Goal: Communication & Community: Answer question/provide support

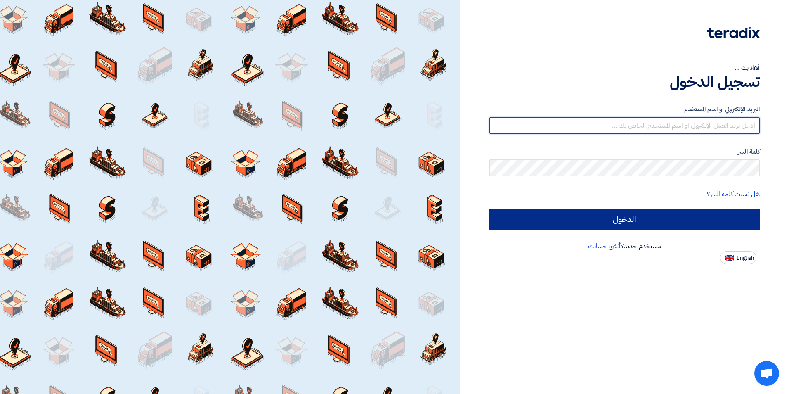
type input "[EMAIL_ADDRESS][DOMAIN_NAME]"
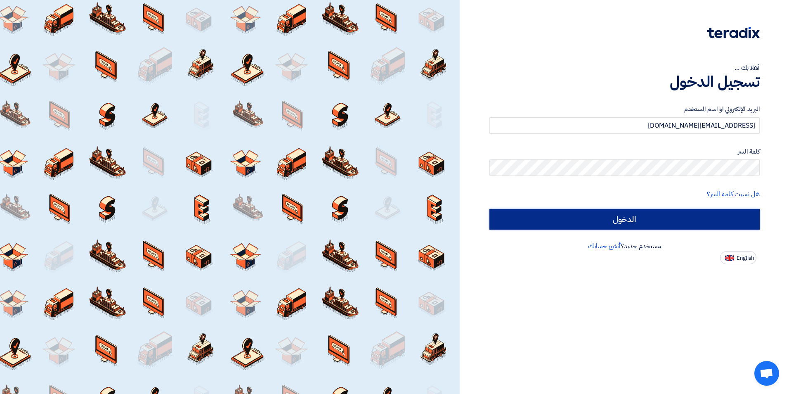
click at [616, 226] on input "الدخول" at bounding box center [625, 219] width 270 height 21
type input "Sign in"
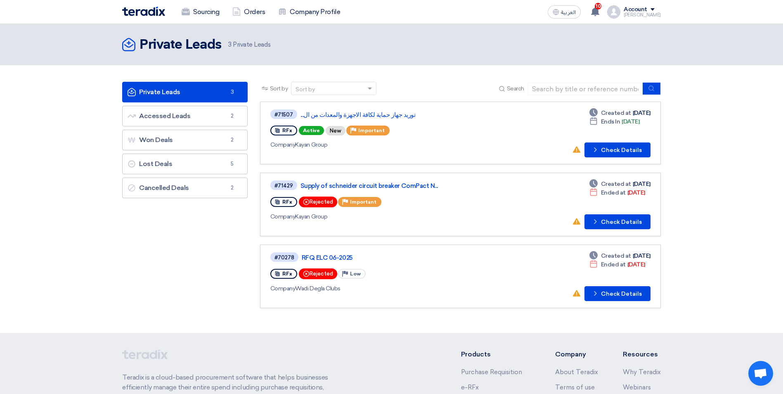
click at [304, 150] on div "#71507 توريد جهاز حماية لكافة الاجهزة والمعدات من ال... RFx Active New Priority…" at bounding box center [389, 133] width 238 height 49
click at [430, 150] on div "#71507 توريد جهاز حماية لكافة الاجهزة والمعدات من ال... RFx Active New Priority…" at bounding box center [389, 133] width 238 height 49
click at [635, 152] on button "Check details Check Details" at bounding box center [618, 149] width 66 height 15
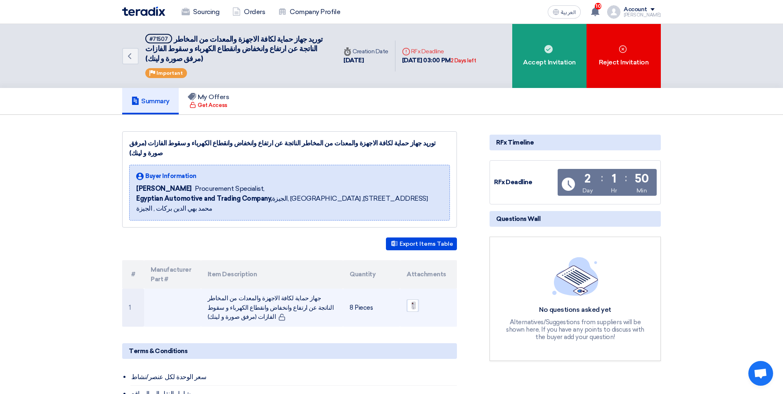
click at [415, 298] on img at bounding box center [413, 305] width 12 height 15
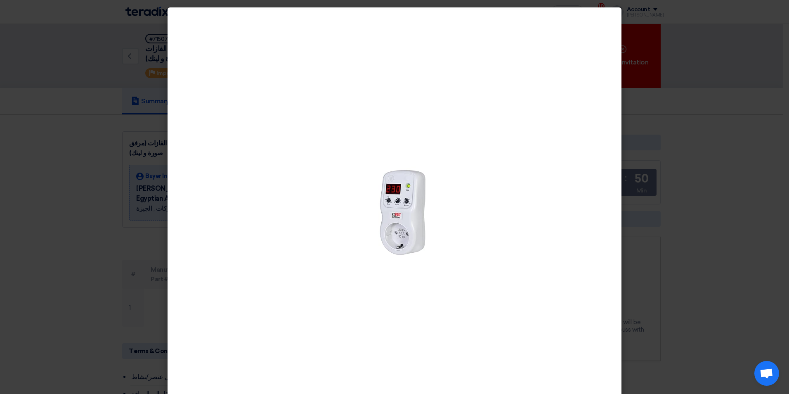
click at [686, 97] on modal-container at bounding box center [394, 197] width 789 height 394
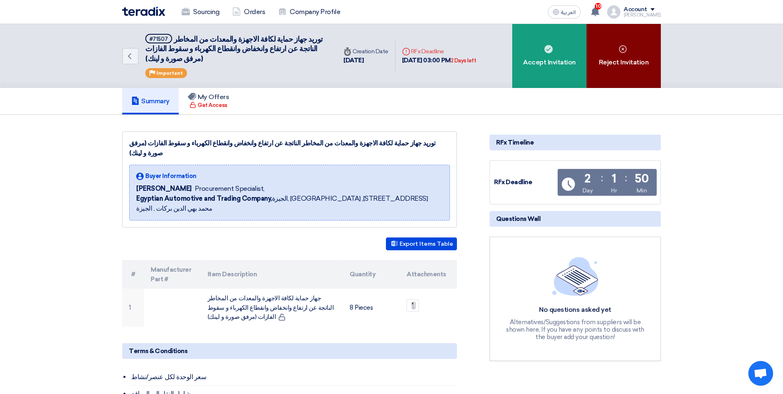
click at [620, 56] on div "Reject Invitation" at bounding box center [624, 56] width 74 height 64
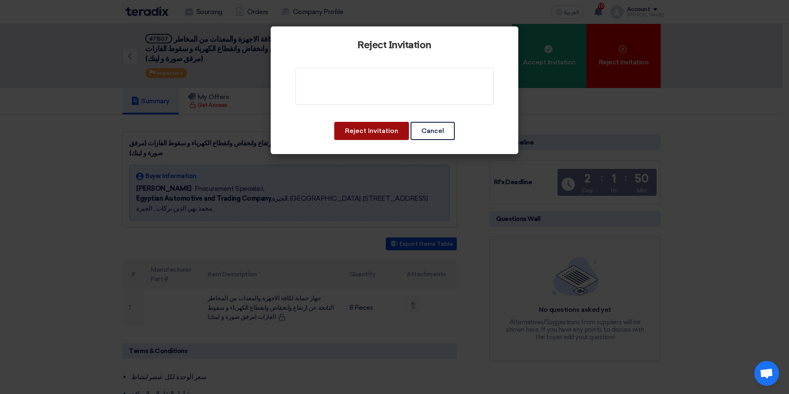
click at [383, 134] on button "Reject Invitation" at bounding box center [371, 131] width 75 height 18
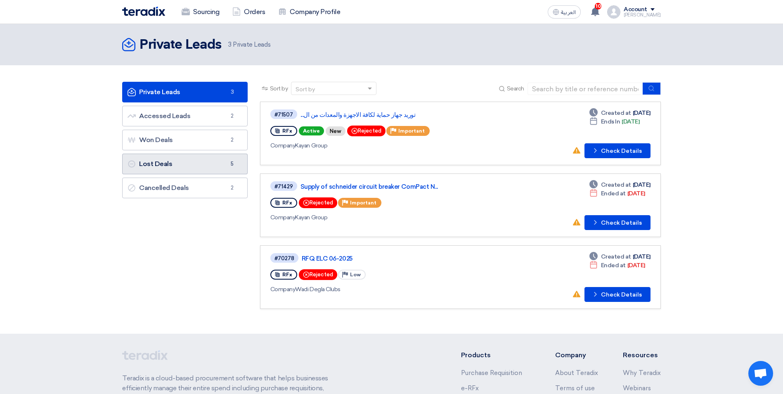
click at [212, 161] on link "Lost Deals Lost Deals 5" at bounding box center [184, 164] width 125 height 21
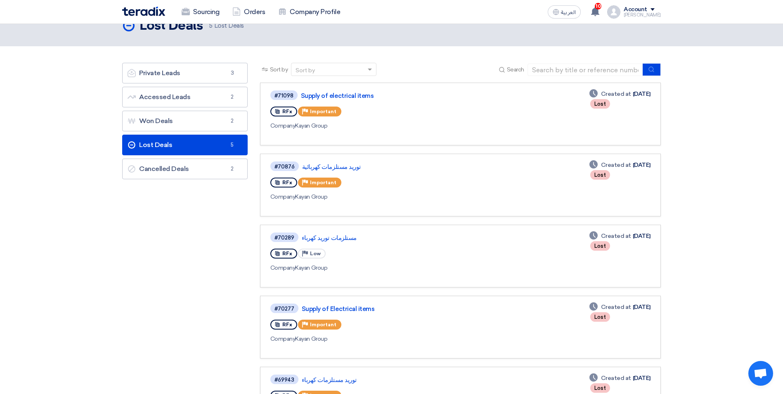
scroll to position [19, 0]
click at [329, 94] on link "Supply of electrical items" at bounding box center [404, 95] width 206 height 7
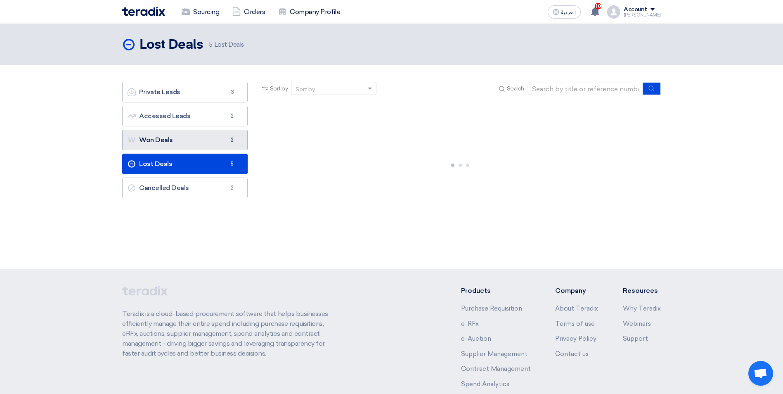
click at [216, 144] on link "Won Deals Won Deals 2" at bounding box center [184, 140] width 125 height 21
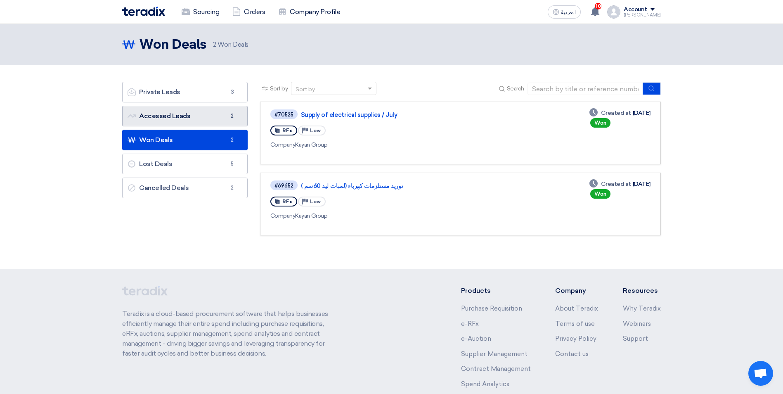
click at [187, 118] on link "Accessed Leads Accessed Leads 2" at bounding box center [184, 116] width 125 height 21
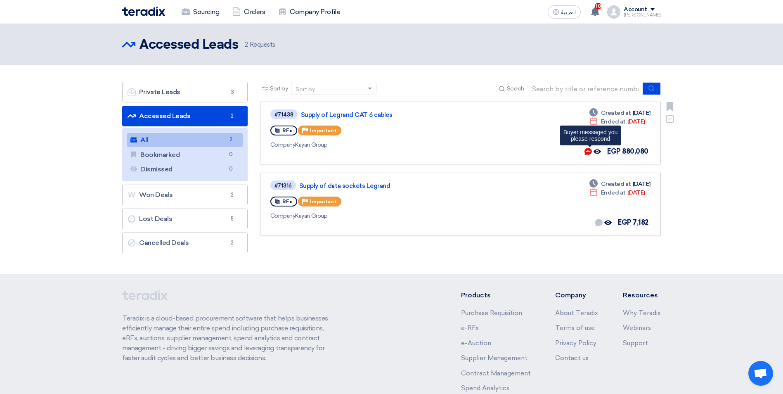
click at [589, 151] on icon "Buyer messaged you <br> please respond" at bounding box center [588, 151] width 7 height 7
click at [587, 152] on use at bounding box center [588, 151] width 7 height 7
click at [589, 152] on use at bounding box center [588, 151] width 7 height 7
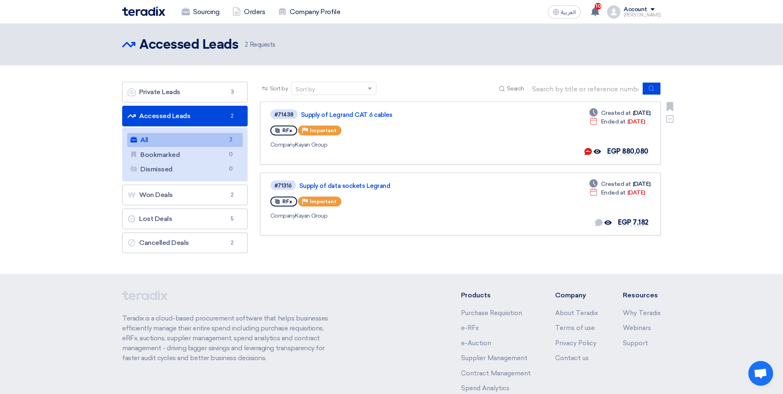
click at [345, 119] on div "#71438 Supply of Legrand CAT 6 cables" at bounding box center [389, 114] width 239 height 11
click at [348, 116] on link "Supply of Legrand CAT 6 cables" at bounding box center [404, 114] width 206 height 7
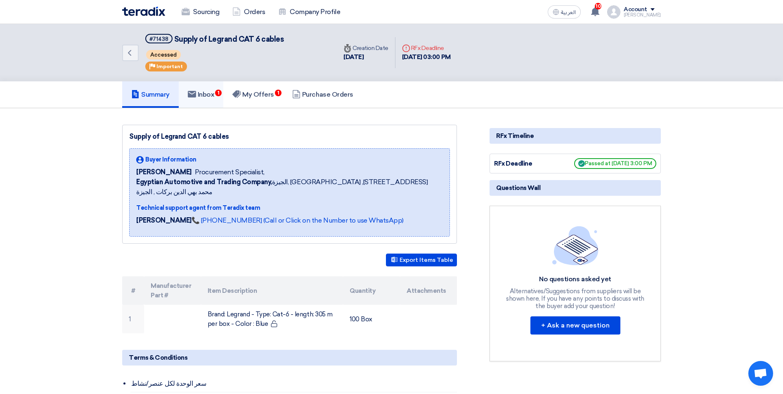
click at [224, 101] on link "Inbox 1" at bounding box center [201, 94] width 45 height 26
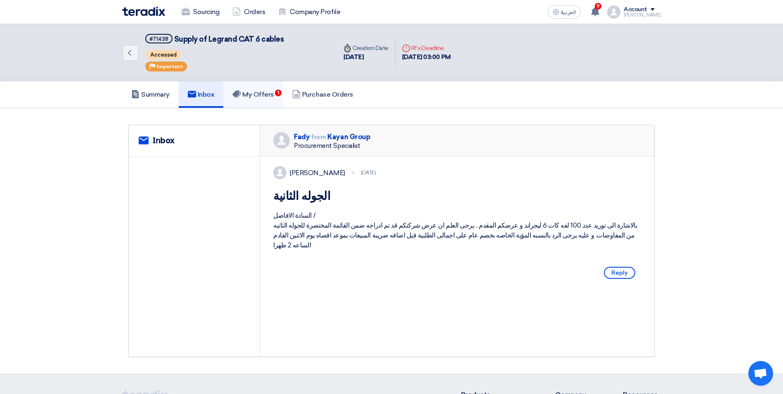
click at [282, 92] on span "1" at bounding box center [278, 93] width 7 height 7
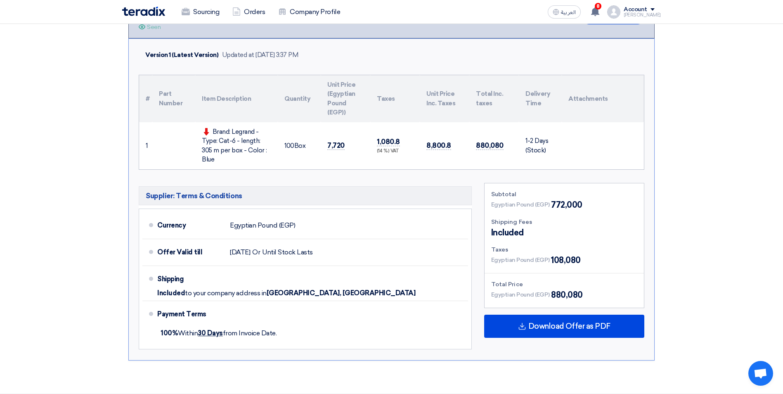
scroll to position [124, 0]
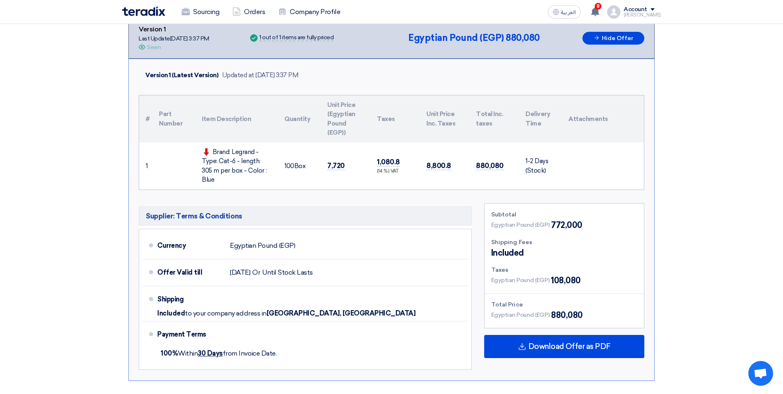
drag, startPoint x: 436, startPoint y: 160, endPoint x: 422, endPoint y: 164, distance: 14.2
click at [422, 163] on td "8,800.8" at bounding box center [445, 165] width 50 height 47
click at [343, 162] on span "7,720" at bounding box center [335, 165] width 17 height 9
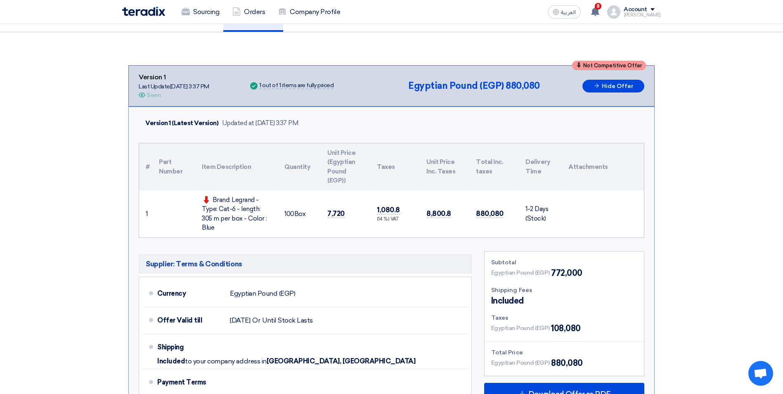
scroll to position [0, 0]
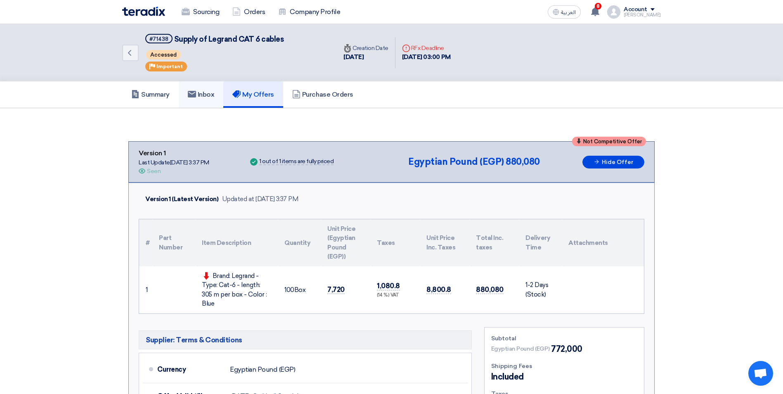
click at [208, 97] on h5 "Inbox" at bounding box center [201, 94] width 27 height 8
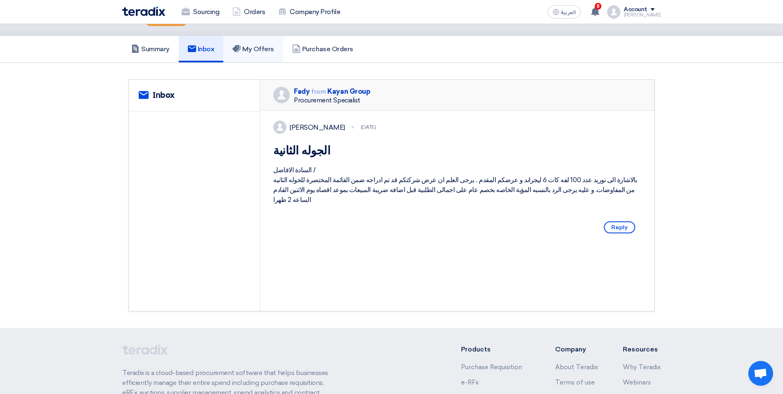
scroll to position [43, 0]
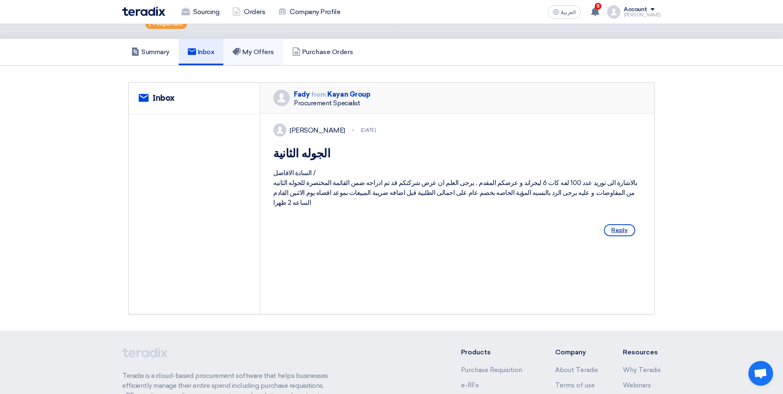
click at [618, 236] on span "Reply" at bounding box center [619, 230] width 31 height 12
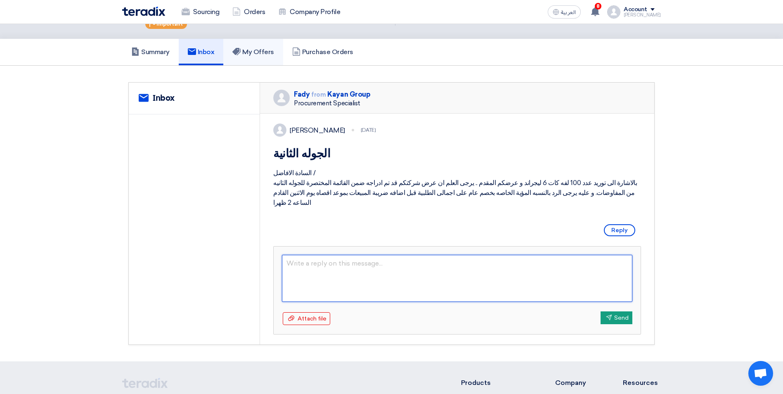
click at [385, 284] on textarea at bounding box center [457, 278] width 350 height 47
type textarea "الساده شركه"
click at [297, 277] on textarea "الساده شركه كيان" at bounding box center [457, 278] width 350 height 47
click at [288, 278] on textarea "الساده شركه/ كيان" at bounding box center [457, 278] width 350 height 47
type textarea "الساده شركه/ كيان"
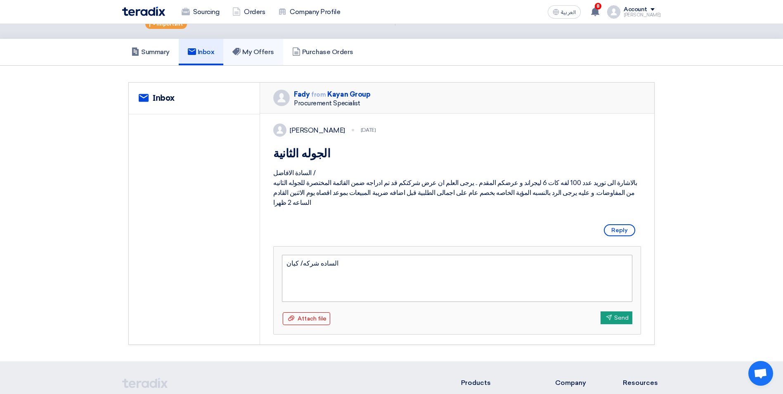
click at [371, 271] on textarea "الساده شركه/ كيان" at bounding box center [457, 278] width 350 height 47
type textarea "الساده شركه/ كيان بر"
type textarea "الساده شركه/ كيان برجاء"
type textarea "الساده شركه/ كيان يرجي العلم"
type textarea "الساده شركه/ كيان يرجي العلم انه سوف يتم عمل 1"
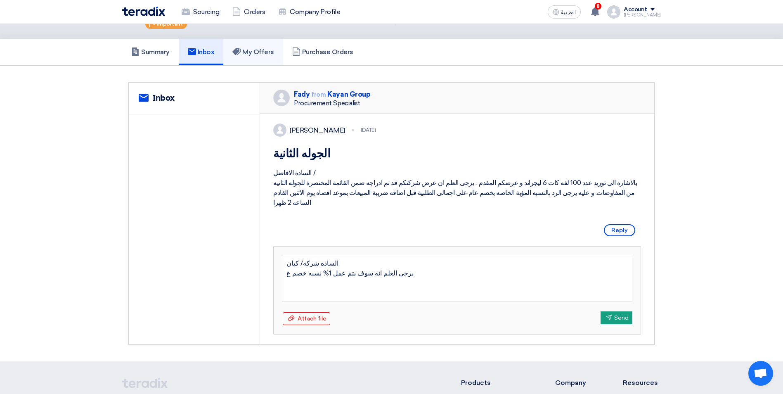
type textarea "الساده شركه/ كيان يرجي العلم انه سوف يتم عمل 1% نسبه خصم"
type textarea "الساده شركه/ كيان يرجي العلم انه سوف يتم عمل 1% نسبه خصم علي اجمالي العرض المقدم"
type textarea "الساده شركه/ كيان يرجي العلم انه سوف يتم عمل 1% نسبه خصم علي اجمالي العرض المقد…"
